Goal: Task Accomplishment & Management: Use online tool/utility

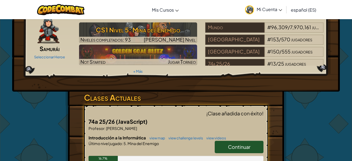
scroll to position [29, 0]
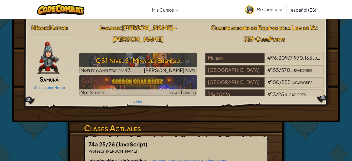
click at [331, 144] on div "Héroe : Hattori Samurái Seleccionar Heroe Jugador : [PERSON_NAME]-[PERSON_NAME]…" at bounding box center [176, 147] width 317 height 256
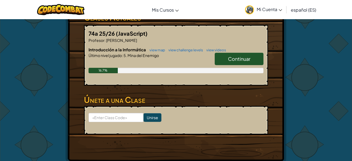
scroll to position [108, 0]
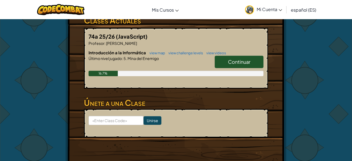
click at [240, 59] on span "Continuar" at bounding box center [239, 62] width 22 height 6
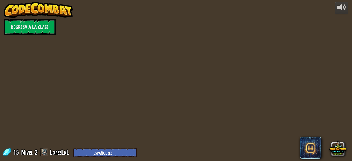
select select "es-ES"
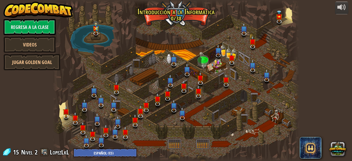
select select "es-ES"
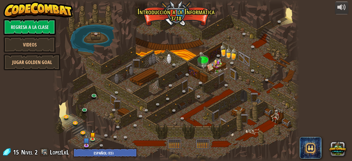
select select "es-ES"
click at [90, 139] on img at bounding box center [93, 132] width 6 height 13
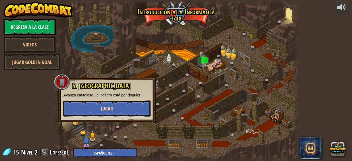
click at [104, 108] on span "Jugar" at bounding box center [107, 109] width 12 height 7
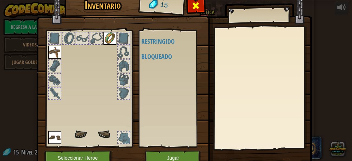
click at [198, 5] on span at bounding box center [195, 5] width 9 height 9
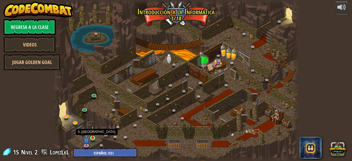
click at [93, 137] on img at bounding box center [93, 132] width 6 height 13
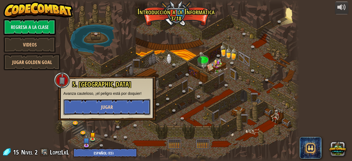
click at [111, 107] on span "Jugar" at bounding box center [107, 107] width 12 height 7
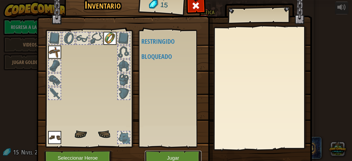
click at [169, 155] on button "Jugar" at bounding box center [173, 158] width 57 height 15
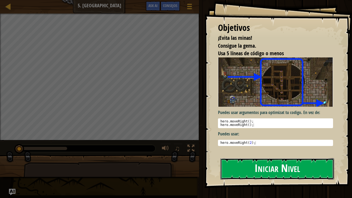
click at [256, 161] on button "Iniciar Nivel" at bounding box center [277, 168] width 114 height 21
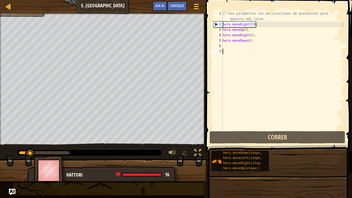
click at [227, 46] on div "// Usa parámetros con declaraciones de movimiento para moverte más lejos. hero …" at bounding box center [282, 78] width 122 height 135
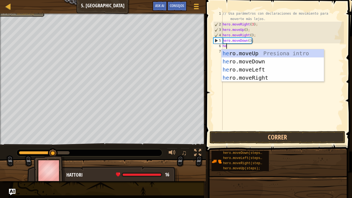
scroll to position [2, 0]
type textarea "hero."
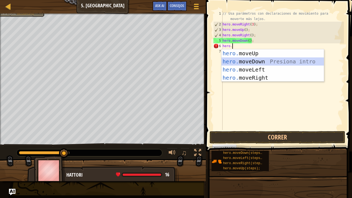
click at [232, 61] on div "hero. moveUp Presiona intro hero. moveDown Presiona intro hero. moveLeft Presio…" at bounding box center [272, 73] width 102 height 49
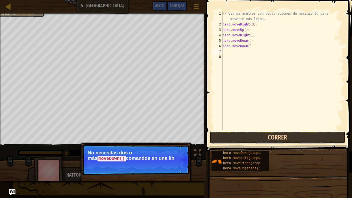
click at [251, 137] on button "Correr" at bounding box center [278, 137] width 136 height 12
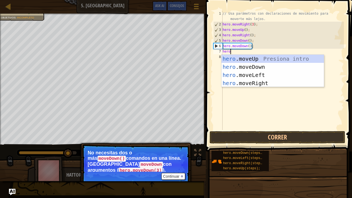
type textarea "hero."
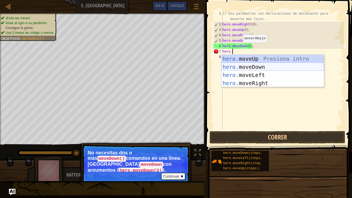
click at [243, 67] on div "hero. moveUp Presiona intro hero. moveDown Presiona intro hero. moveLeft Presio…" at bounding box center [272, 79] width 102 height 49
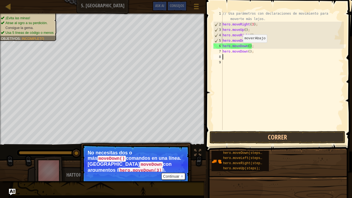
scroll to position [2, 0]
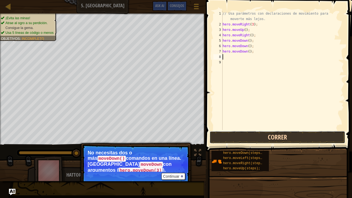
click at [245, 132] on button "Correr" at bounding box center [278, 137] width 136 height 12
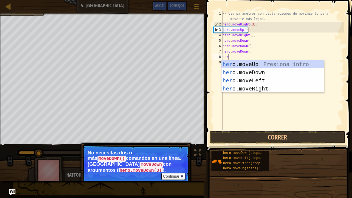
type textarea "hero"
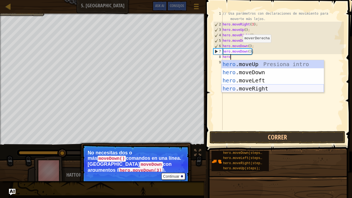
click at [240, 87] on div "hero .moveUp Presiona intro hero .moveDown Presiona intro hero .moveLeft Presio…" at bounding box center [272, 84] width 102 height 49
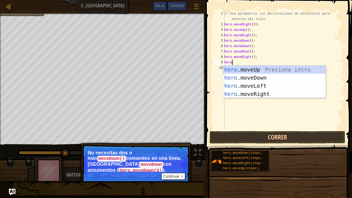
type textarea "hero."
click at [252, 95] on div "hero. moveUp Presiona intro hero. moveDown Presiona intro hero. moveLeft Presio…" at bounding box center [274, 90] width 102 height 49
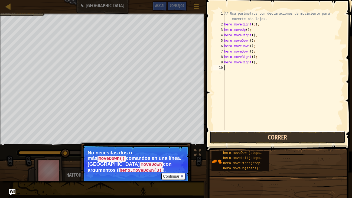
click at [257, 141] on button "Correr" at bounding box center [278, 137] width 136 height 12
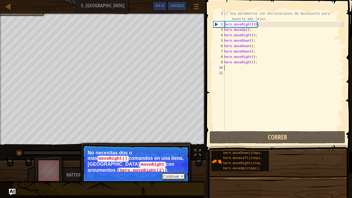
click at [168, 161] on button "Continuar" at bounding box center [173, 176] width 24 height 7
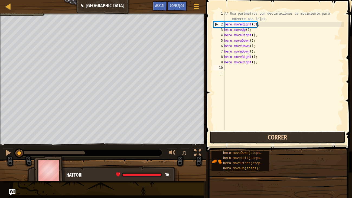
click at [237, 135] on button "Correr" at bounding box center [278, 137] width 136 height 12
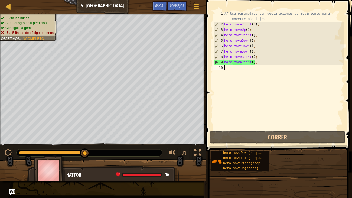
click at [260, 62] on div "// Usa parámetros con declaraciones de movimiento para moverte más lejos. hero …" at bounding box center [283, 78] width 121 height 135
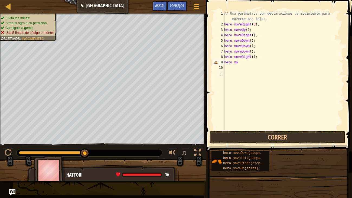
type textarea "h"
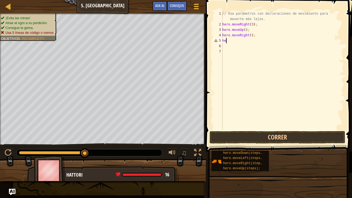
type textarea "h"
click at [282, 139] on button "Correr" at bounding box center [278, 137] width 136 height 12
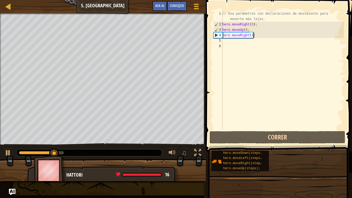
scroll to position [2, 2]
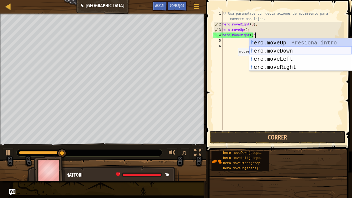
click at [275, 51] on div "h ero.moveUp Presiona intro h ero.moveDown Presiona intro h ero.moveLeft Presio…" at bounding box center [300, 62] width 102 height 49
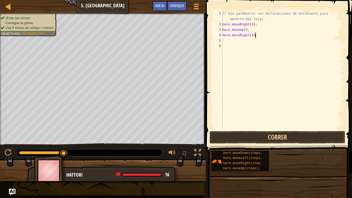
type textarea "hero.moveRight()"
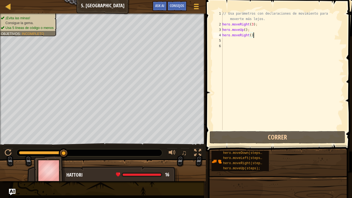
scroll to position [2, 2]
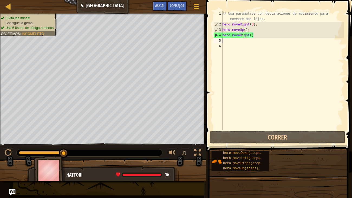
click at [268, 43] on div "// Usa parámetros con declaraciones de movimiento para moverte más lejos. hero …" at bounding box center [282, 78] width 123 height 135
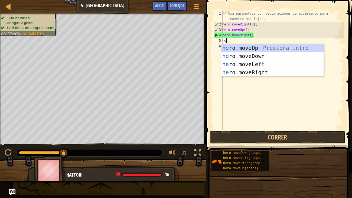
type textarea "her"
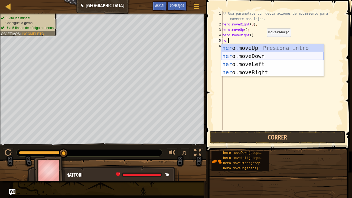
click at [261, 55] on div "her o.moveUp Presiona intro her o.moveDown Presiona intro her o.moveLeft Presio…" at bounding box center [272, 68] width 102 height 49
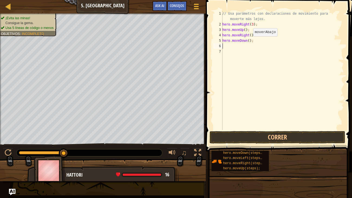
click at [249, 42] on div "// Usa parámetros con declaraciones de movimiento para moverte más lejos. hero …" at bounding box center [282, 78] width 123 height 135
click at [250, 41] on div "// Usa parámetros con declaraciones de movimiento para moverte más lejos. hero …" at bounding box center [282, 78] width 123 height 135
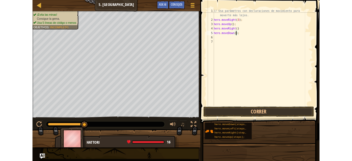
scroll to position [2, 2]
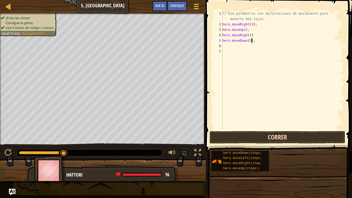
type textarea "hero.moveDown(3);"
click at [263, 137] on button "Correr" at bounding box center [278, 137] width 136 height 12
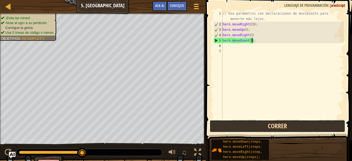
click at [257, 126] on button "Correr" at bounding box center [278, 126] width 136 height 12
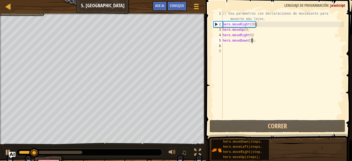
click at [241, 46] on div "// Usa parámetros con declaraciones de movimiento para moverte más lejos. hero …" at bounding box center [282, 73] width 122 height 125
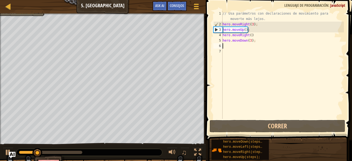
scroll to position [2, 0]
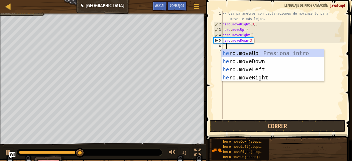
type textarea "her"
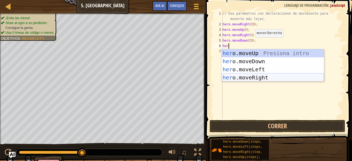
click at [253, 77] on div "her o.moveUp Presiona intro her o.moveDown Presiona intro her o.moveLeft Presio…" at bounding box center [272, 73] width 102 height 49
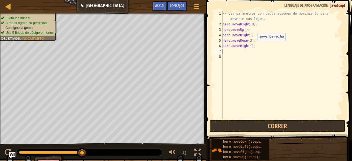
click at [253, 46] on div "// Usa parámetros con declaraciones de movimiento para moverte más lejos. hero …" at bounding box center [282, 73] width 122 height 125
type textarea "hero.moveRight(2);"
click at [266, 125] on button "Correr" at bounding box center [278, 126] width 136 height 12
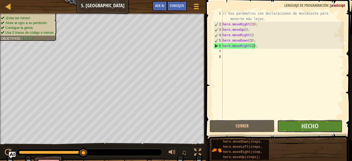
click at [296, 127] on button "Hecho" at bounding box center [309, 126] width 65 height 12
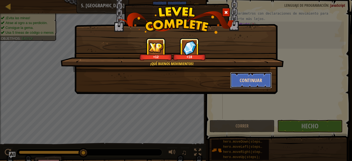
click at [248, 79] on button "Continuar" at bounding box center [251, 80] width 42 height 16
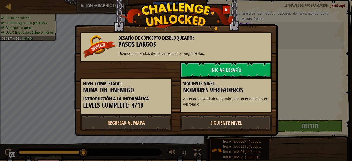
click at [235, 125] on link "Siguiente nivel" at bounding box center [226, 123] width 92 height 16
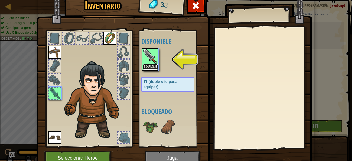
click at [149, 66] on button "Equipar" at bounding box center [150, 67] width 15 height 6
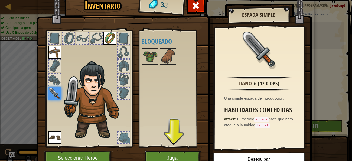
click at [184, 155] on button "Jugar" at bounding box center [173, 158] width 57 height 15
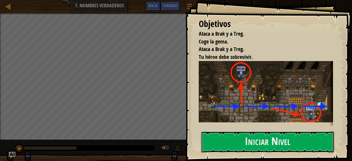
click at [217, 132] on button "Iniciar Nivel" at bounding box center [267, 142] width 133 height 21
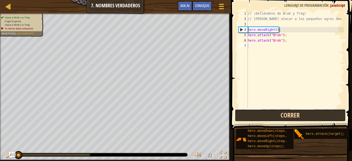
click at [248, 113] on button "Correr" at bounding box center [290, 115] width 111 height 12
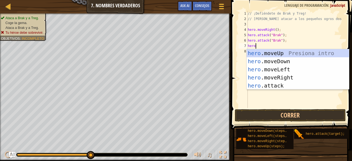
scroll to position [2, 0]
click at [269, 86] on div "hero. moveUp Presiona intro hero. moveDown Presiona intro hero. moveLeft Presio…" at bounding box center [298, 77] width 102 height 57
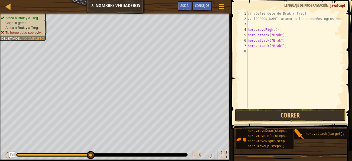
scroll to position [2, 2]
click at [280, 115] on button "Correr" at bounding box center [290, 115] width 111 height 12
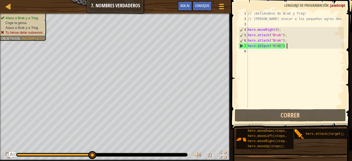
click at [288, 46] on div "// ¡Defiéndete de Brak y Treg! // [PERSON_NAME] atacar a los pequeños ogros dos…" at bounding box center [295, 65] width 97 height 108
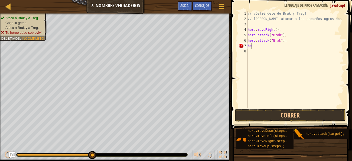
scroll to position [2, 0]
type textarea "h"
click at [289, 115] on button "Correr" at bounding box center [290, 115] width 111 height 12
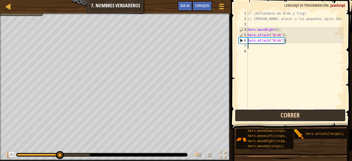
click at [289, 116] on button "Correr" at bounding box center [290, 115] width 111 height 12
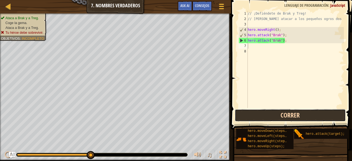
click at [279, 116] on button "Correr" at bounding box center [290, 115] width 111 height 12
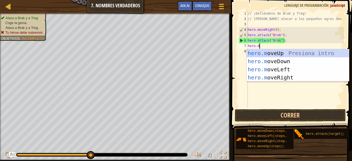
type textarea "[DOMAIN_NAME]"
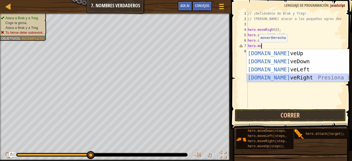
click at [271, 74] on div "[DOMAIN_NAME] veUp Presiona intro [DOMAIN_NAME] veDown Presiona intro [DOMAIN_N…" at bounding box center [298, 73] width 102 height 49
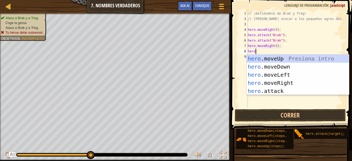
scroll to position [2, 0]
click at [267, 90] on div "hero. moveUp Presiona intro hero. moveDown Presiona intro hero. moveLeft Presio…" at bounding box center [298, 83] width 102 height 57
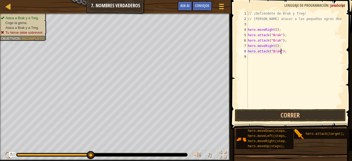
scroll to position [2, 2]
click at [287, 117] on button "Correr" at bounding box center [290, 115] width 111 height 12
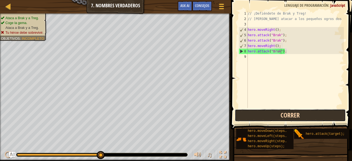
click at [290, 118] on button "Correr" at bounding box center [290, 115] width 111 height 12
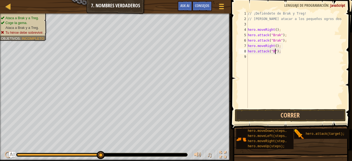
click at [297, 42] on div "// ¡Defiéndete de Brak y Treg! // [PERSON_NAME] atacar a los pequeños ogros dos…" at bounding box center [295, 65] width 97 height 108
click at [292, 51] on div "// ¡Defiéndete de Brak y Treg! // [PERSON_NAME] atacar a los pequeños ogros dos…" at bounding box center [295, 65] width 97 height 108
type textarea "h"
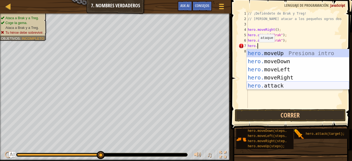
click at [285, 85] on div "hero. moveUp Presiona intro hero. moveDown Presiona intro hero. moveLeft Presio…" at bounding box center [298, 77] width 102 height 57
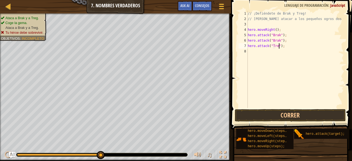
scroll to position [2, 2]
type textarea "hero.attack("Treg");"
click at [288, 112] on button "Correr" at bounding box center [290, 115] width 111 height 12
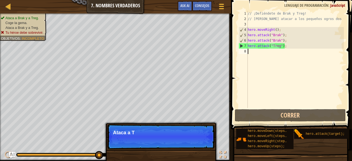
click at [264, 55] on div "// ¡Defiéndete de Brak y Treg! // [PERSON_NAME] atacar a los pequeños ogros dos…" at bounding box center [295, 65] width 97 height 108
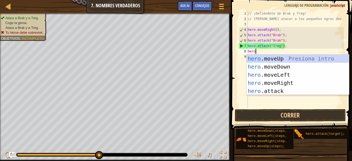
scroll to position [2, 0]
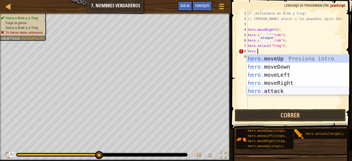
click at [273, 90] on div "hero. moveUp Presiona intro hero. moveDown Presiona intro hero. moveLeft Presio…" at bounding box center [298, 83] width 102 height 57
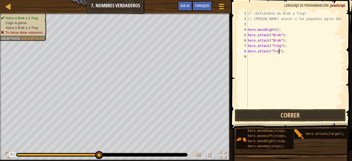
scroll to position [2, 2]
type textarea "hero.attack("Treg");"
click at [288, 114] on button "Correr" at bounding box center [290, 115] width 111 height 12
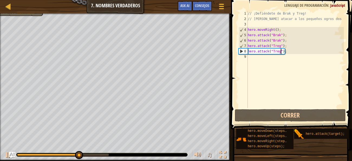
click at [266, 56] on div "// ¡Defiéndete de Brak y Treg! // [PERSON_NAME] atacar a los pequeños ogros dos…" at bounding box center [295, 65] width 97 height 108
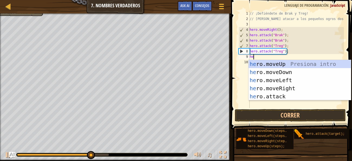
scroll to position [2, 0]
type textarea "hero."
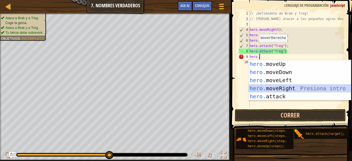
click at [280, 86] on div "hero. moveUp Presiona intro hero. moveDown Presiona intro hero. moveLeft Presio…" at bounding box center [300, 88] width 102 height 57
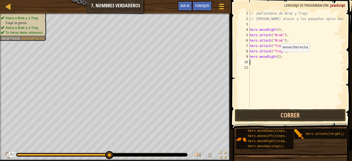
click at [278, 57] on div "// ¡Defiéndete de Brak y Treg! // [PERSON_NAME] atacar a los pequeños ogros dos…" at bounding box center [297, 65] width 96 height 108
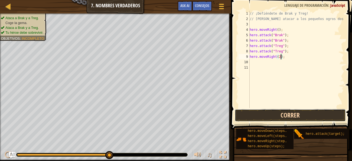
click at [241, 113] on button "Correr" at bounding box center [290, 115] width 111 height 12
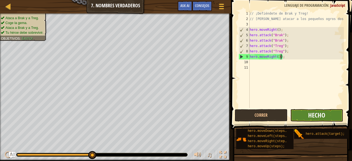
type textarea "hero.moveRight(3);"
click at [311, 116] on span "Hecho" at bounding box center [316, 115] width 17 height 9
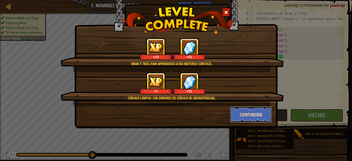
click at [249, 112] on button "Continuar" at bounding box center [251, 115] width 42 height 16
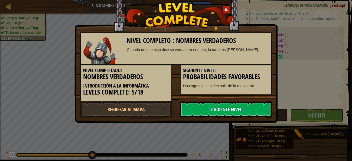
click at [239, 112] on link "Siguiente nivel" at bounding box center [226, 110] width 92 height 16
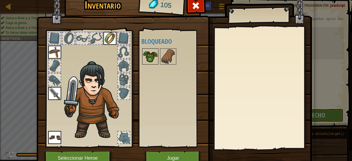
click at [150, 55] on img at bounding box center [150, 56] width 15 height 15
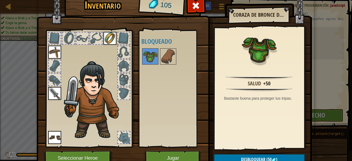
scroll to position [25, 0]
